Goal: Task Accomplishment & Management: Use online tool/utility

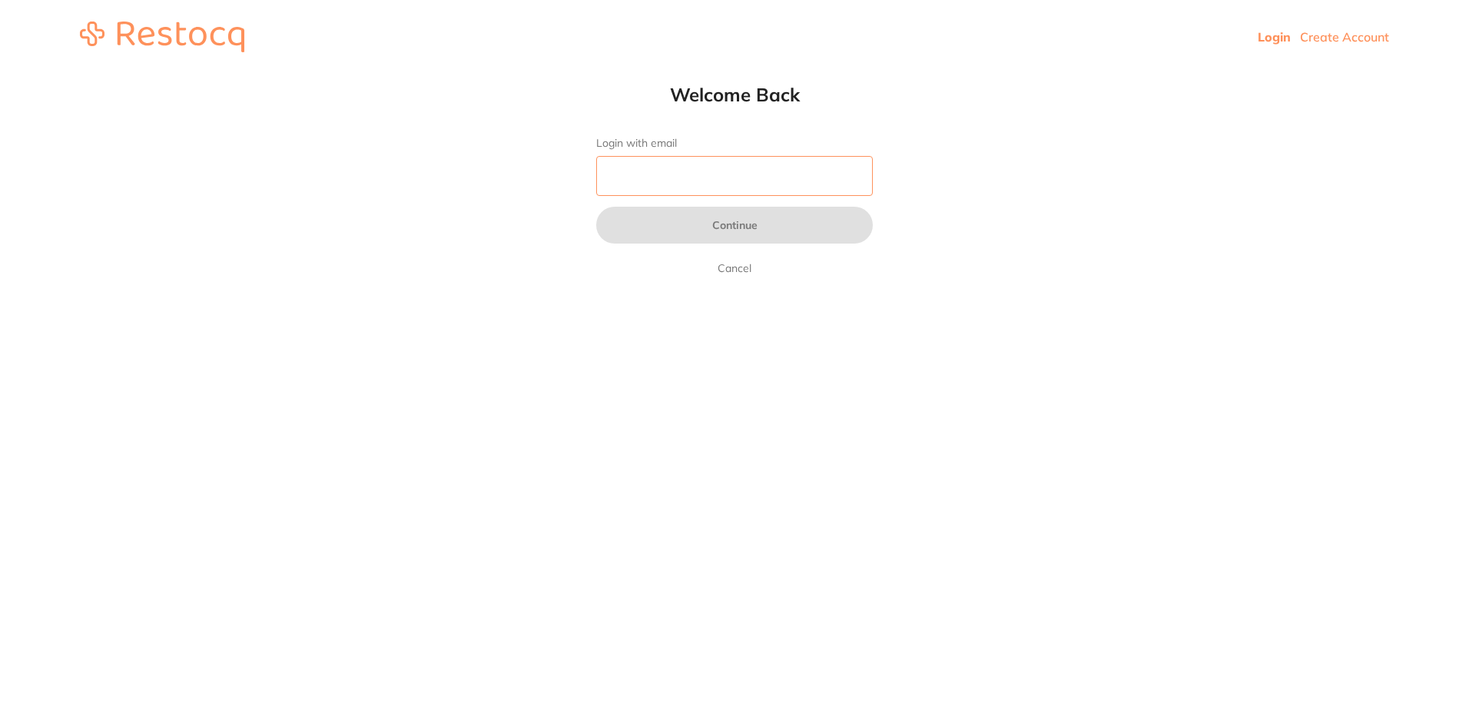
click at [721, 188] on input "Login with email" at bounding box center [734, 176] width 277 height 40
type input "l"
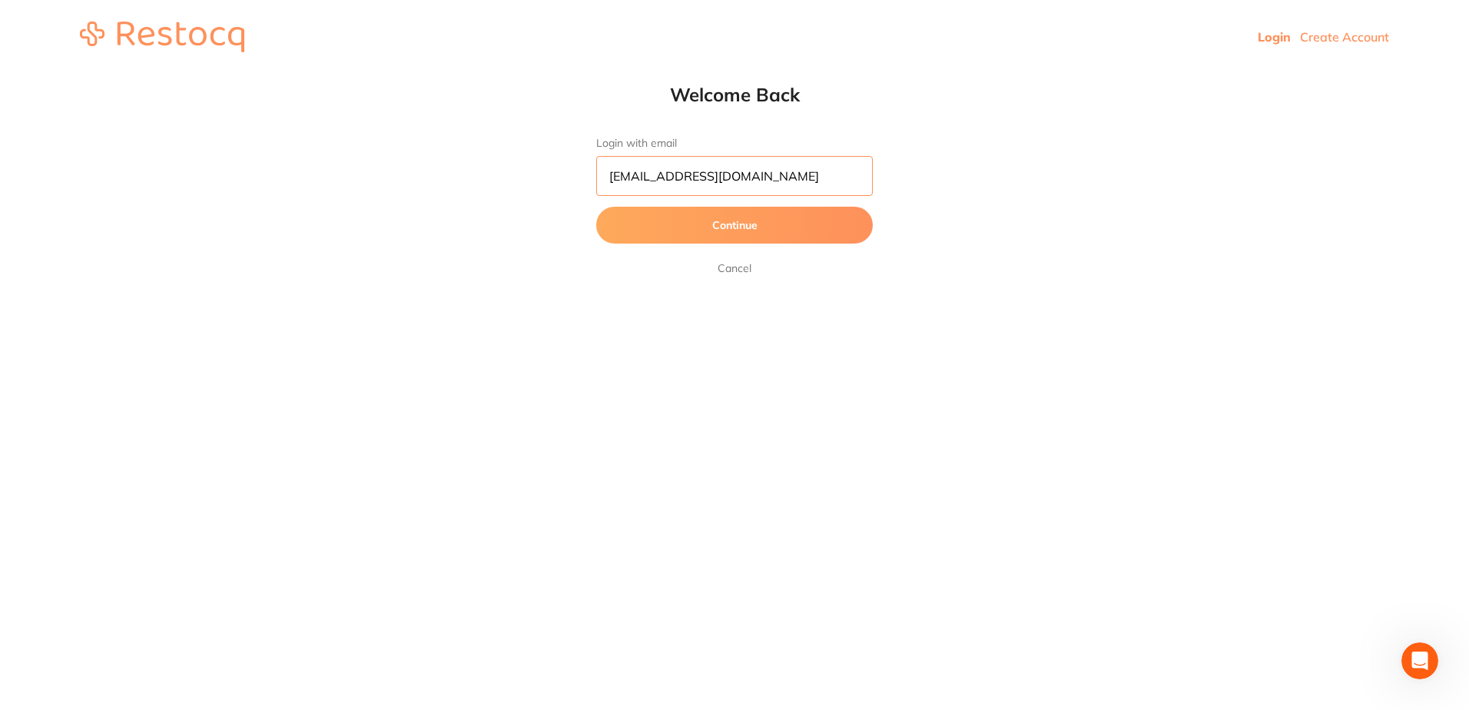
type input "[EMAIL_ADDRESS][DOMAIN_NAME]"
click at [772, 231] on button "Continue" at bounding box center [734, 225] width 277 height 37
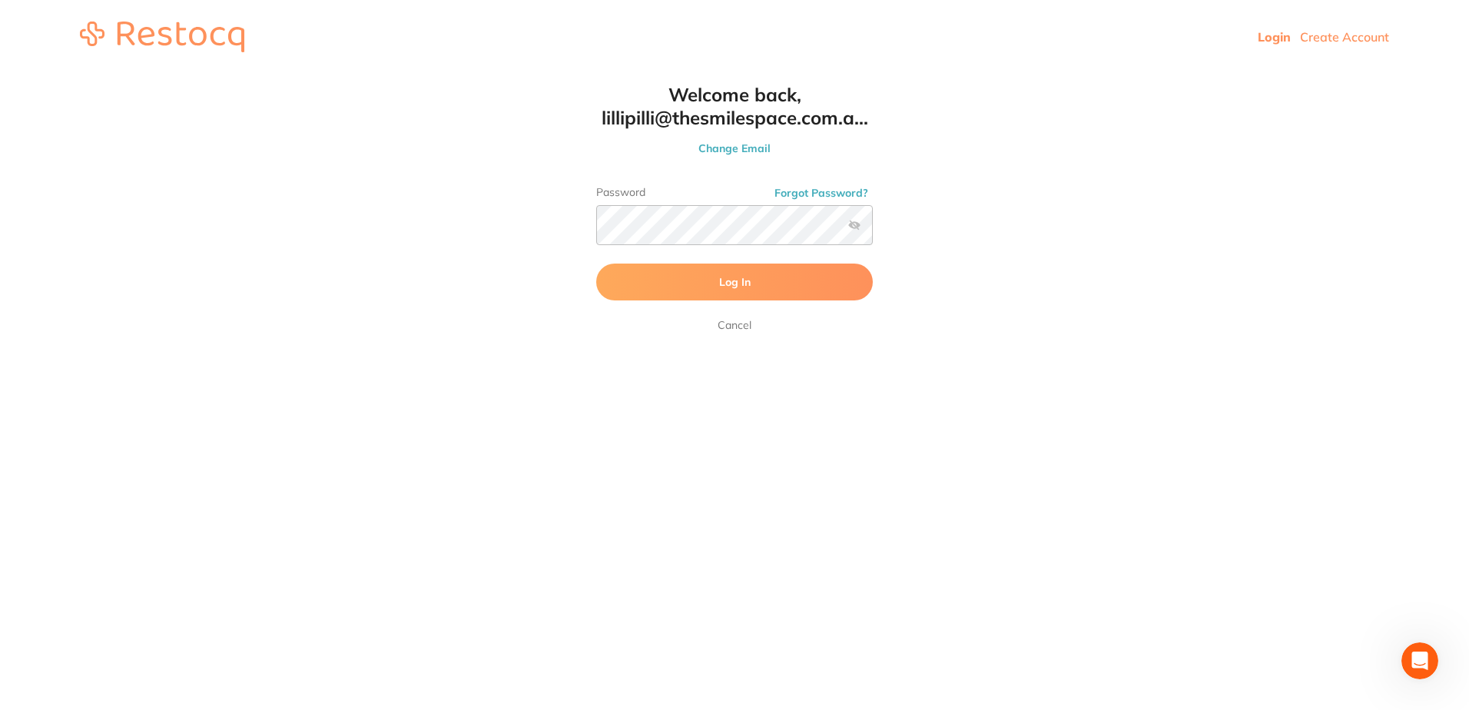
click at [853, 226] on label at bounding box center [854, 225] width 12 height 12
click at [873, 230] on input "checkbox" at bounding box center [873, 230] width 0 height 0
click at [745, 278] on span "Log In" at bounding box center [735, 282] width 32 height 14
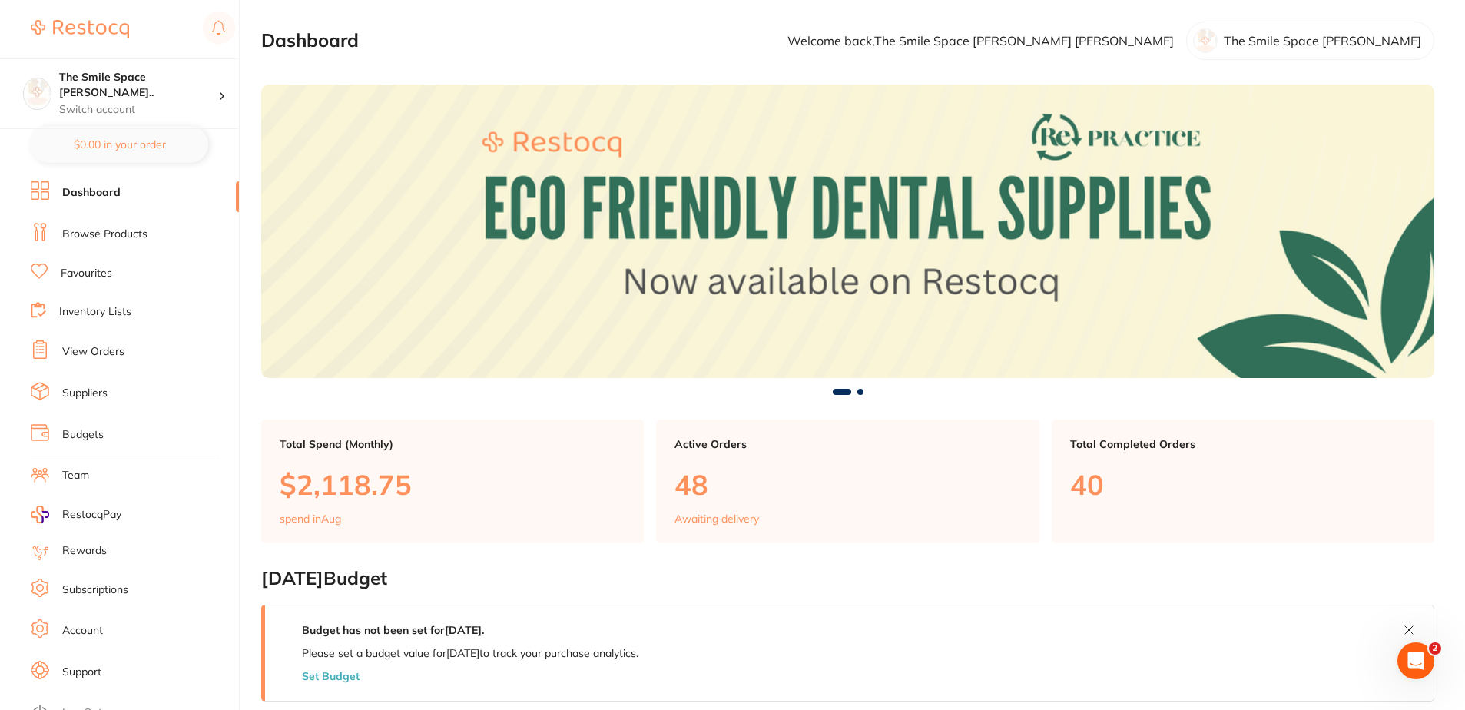
click at [76, 188] on link "Dashboard" at bounding box center [91, 192] width 58 height 15
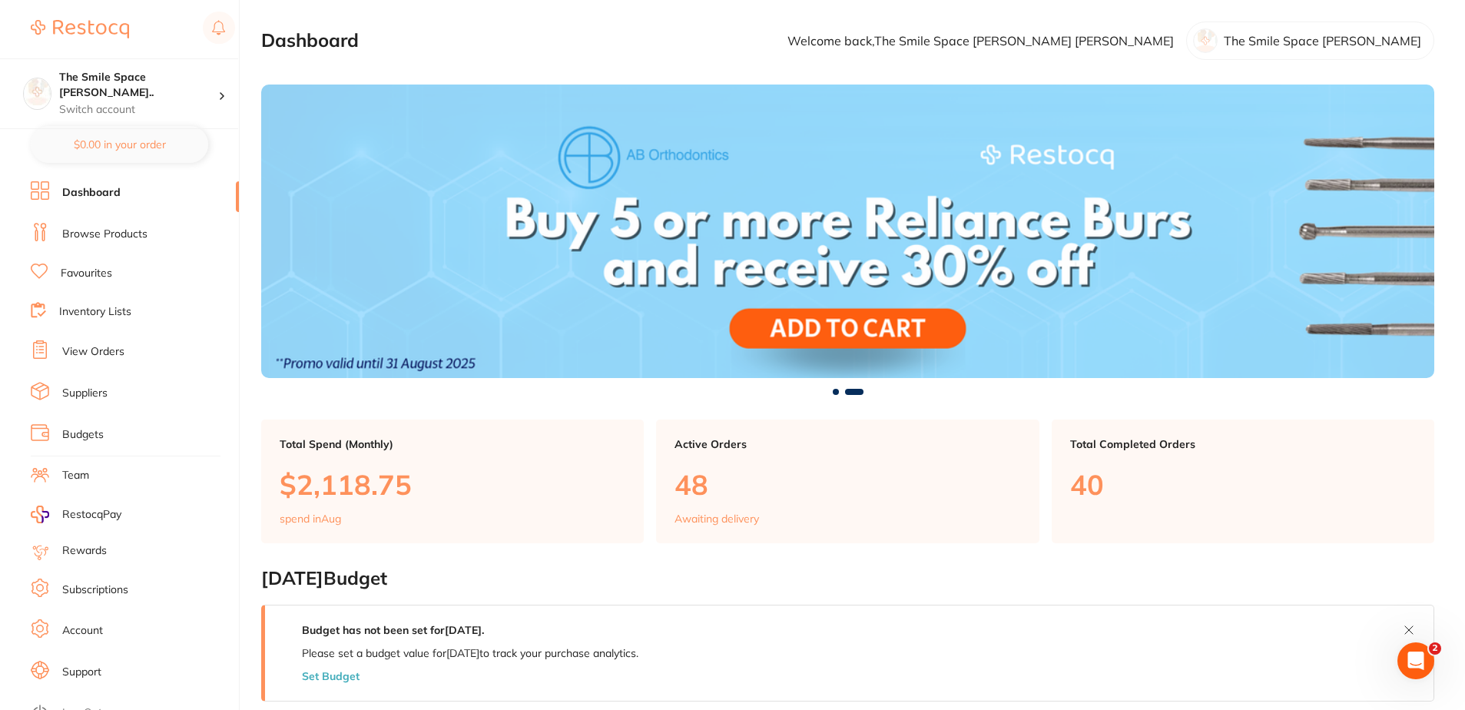
click at [111, 233] on link "Browse Products" at bounding box center [104, 234] width 85 height 15
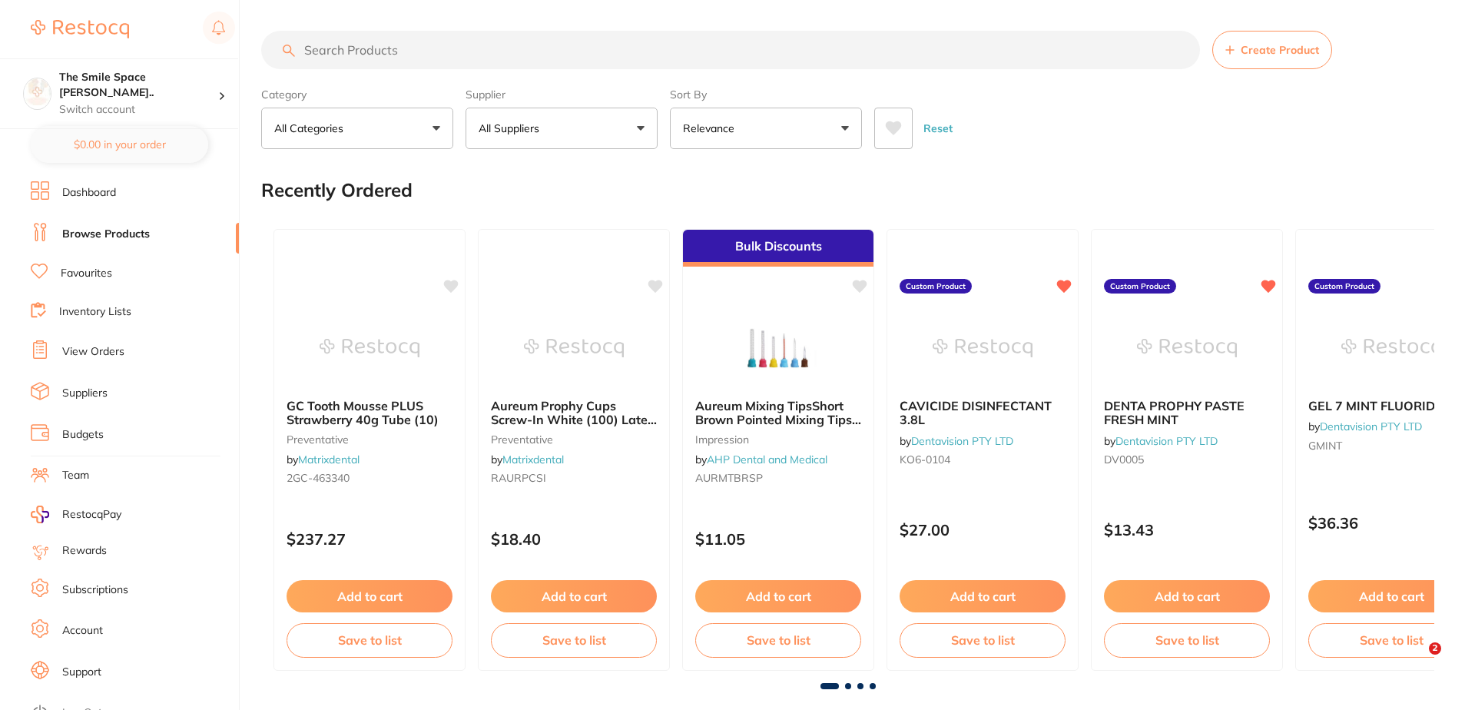
click at [423, 45] on input "search" at bounding box center [730, 50] width 939 height 38
type input "LN burs"
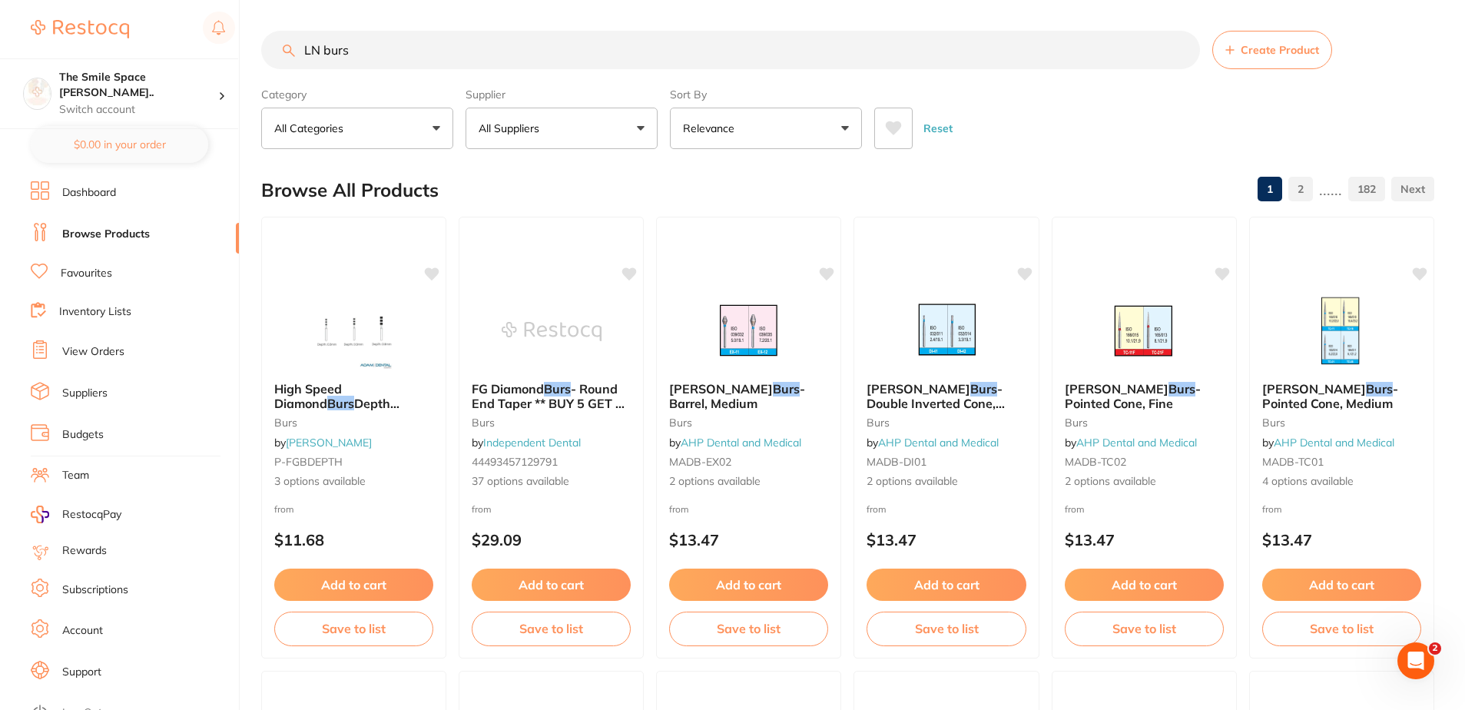
drag, startPoint x: 401, startPoint y: 48, endPoint x: 128, endPoint y: 20, distance: 274.3
click at [153, 48] on div "$0.00 The Smile Space [PERSON_NAME].. Switch account The Smile Space [PERSON_NA…" at bounding box center [732, 355] width 1465 height 710
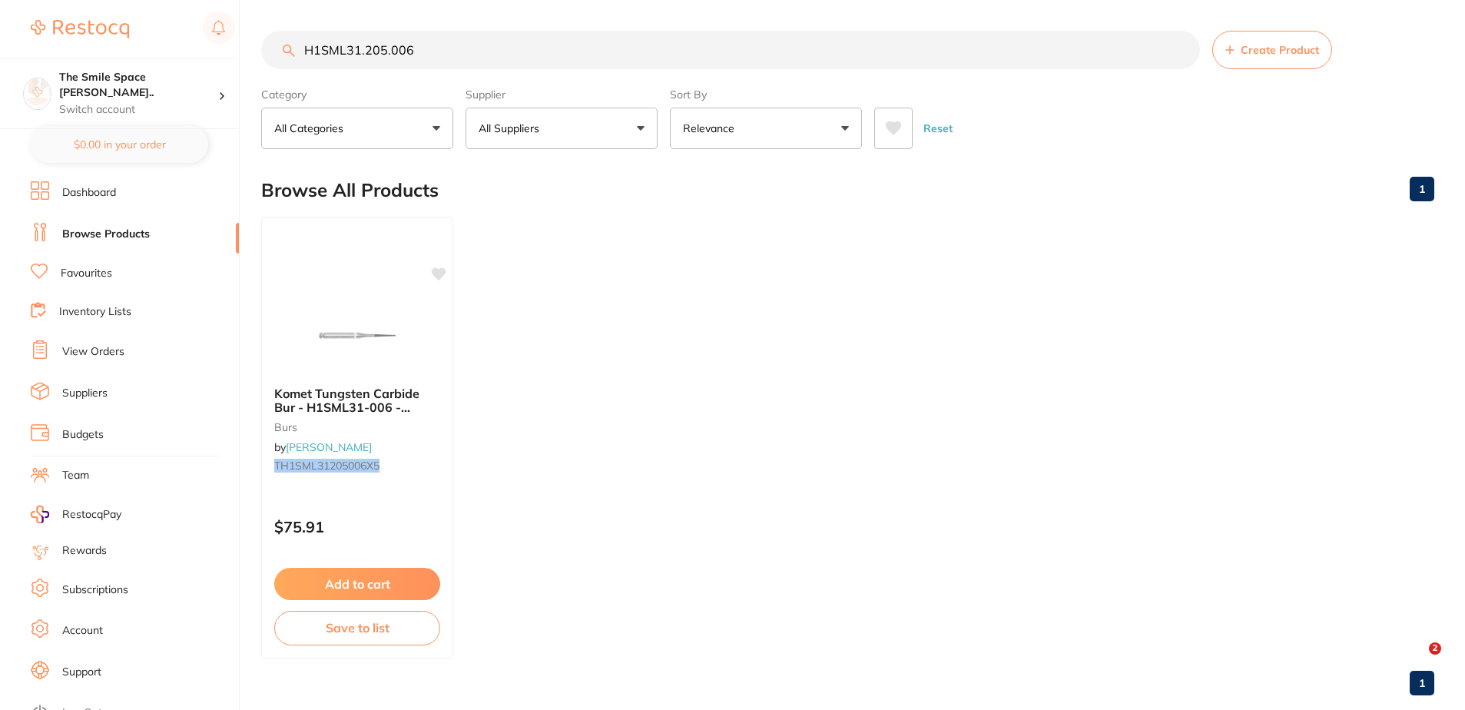
type input "H1SML31.205.006"
